Goal: Learn about a topic

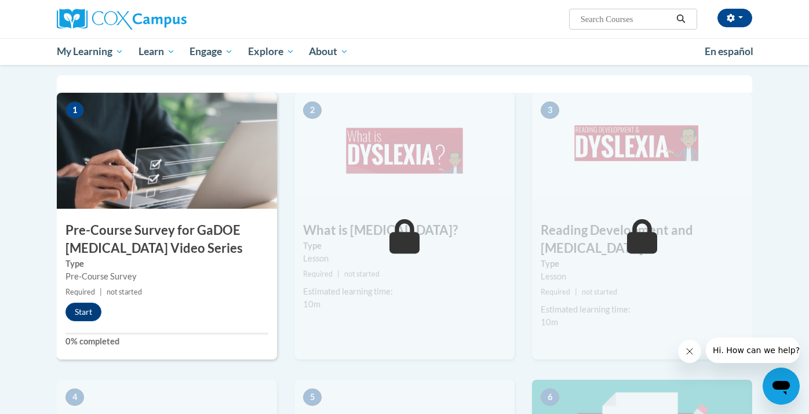
scroll to position [247, 0]
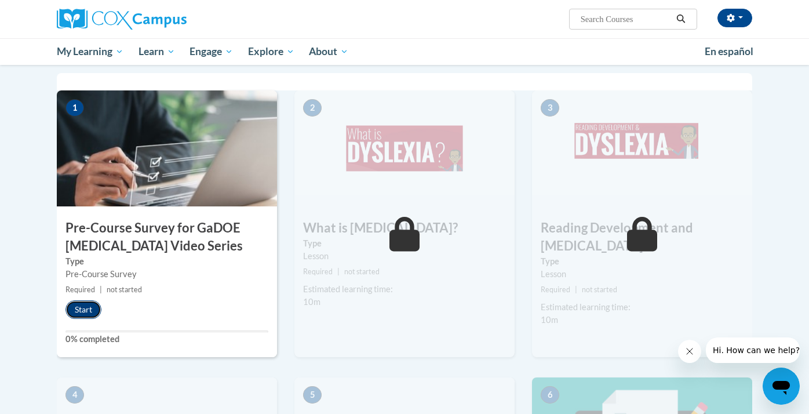
click at [84, 309] on button "Start" at bounding box center [83, 309] width 36 height 19
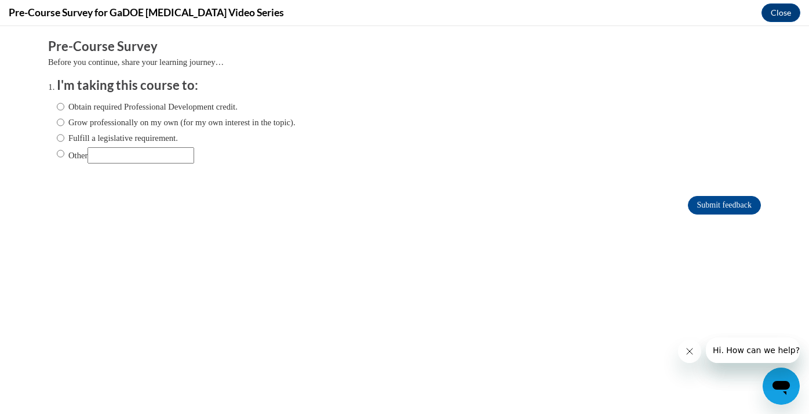
scroll to position [0, 0]
click at [61, 121] on input "Grow professionally on my own (for my own interest in the topic)." at bounding box center [61, 122] width 8 height 13
radio input "true"
click at [706, 202] on input "Submit feedback" at bounding box center [724, 205] width 73 height 19
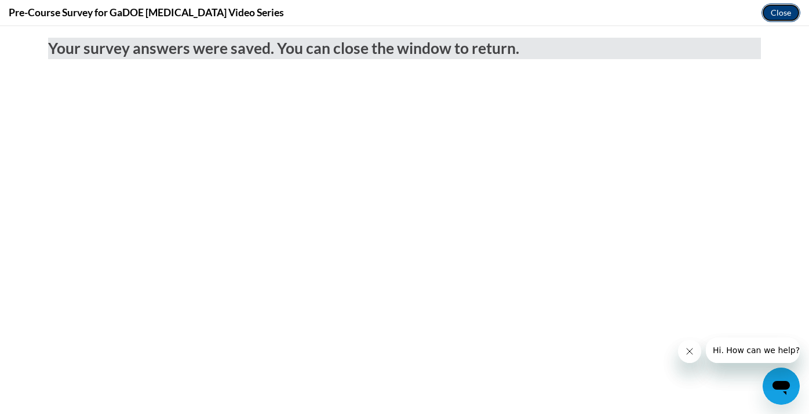
click at [778, 14] on button "Close" at bounding box center [781, 12] width 39 height 19
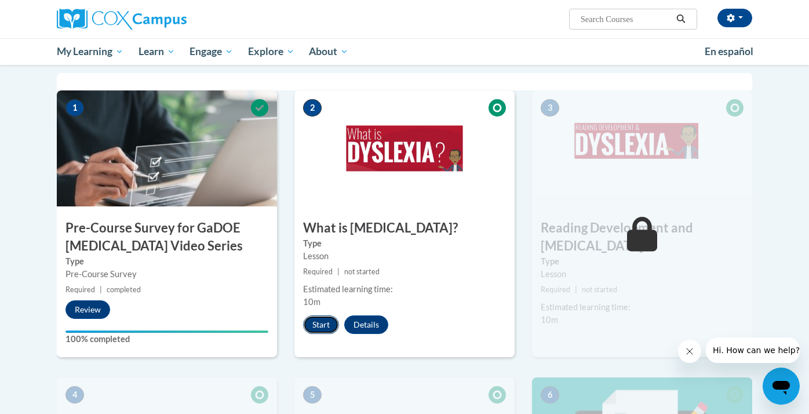
click at [322, 324] on button "Start" at bounding box center [321, 324] width 36 height 19
